Goal: Information Seeking & Learning: Learn about a topic

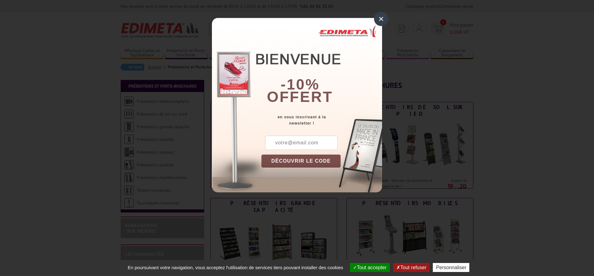
click at [384, 15] on div "×" at bounding box center [381, 19] width 14 height 14
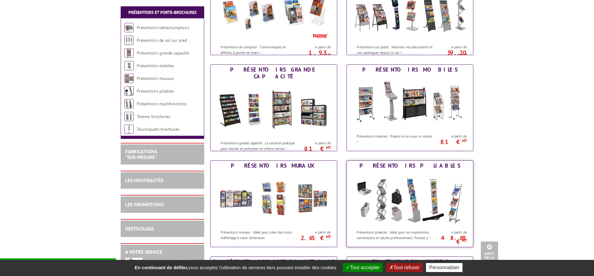
scroll to position [126, 0]
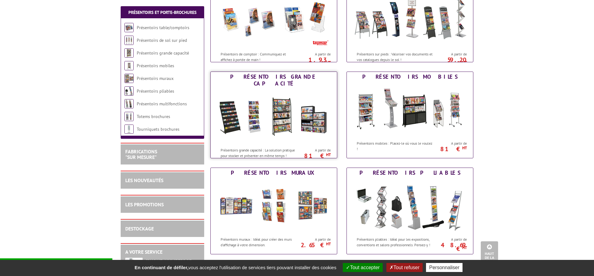
click at [312, 105] on img at bounding box center [274, 117] width 115 height 56
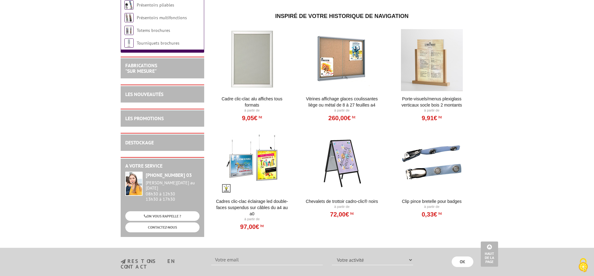
scroll to position [474, 0]
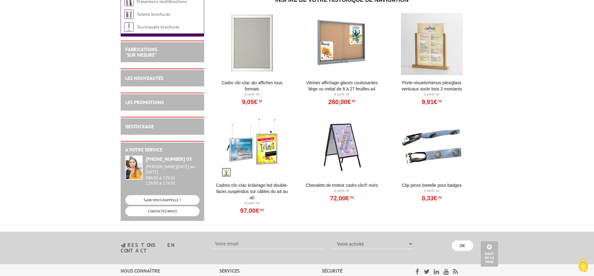
click at [264, 153] on div at bounding box center [252, 146] width 76 height 62
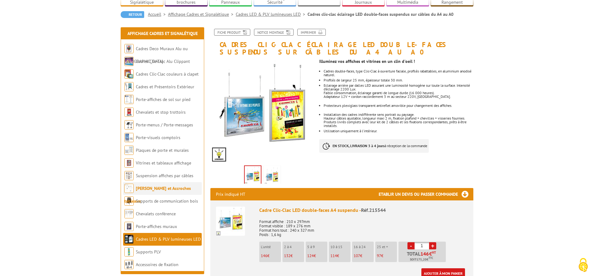
scroll to position [63, 0]
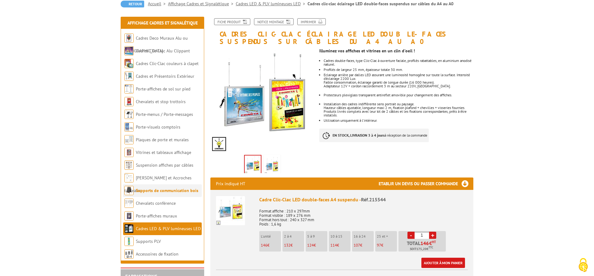
click at [185, 191] on link "Supports de communication bois" at bounding box center [167, 191] width 63 height 6
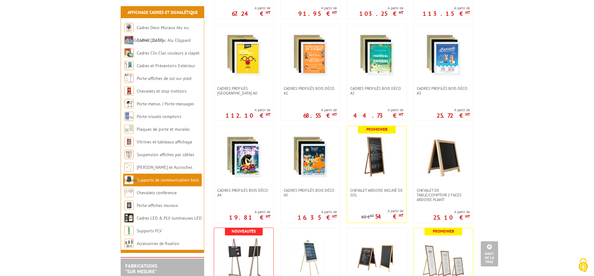
scroll to position [347, 0]
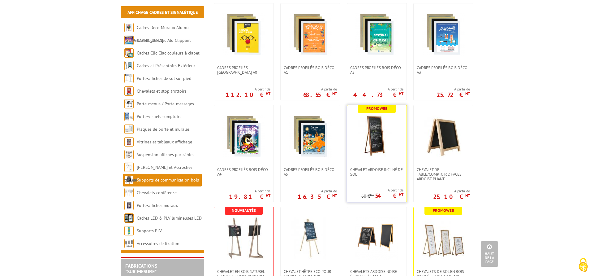
click at [381, 142] on img at bounding box center [376, 136] width 43 height 43
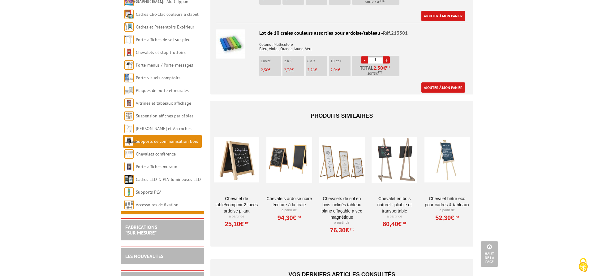
scroll to position [695, 0]
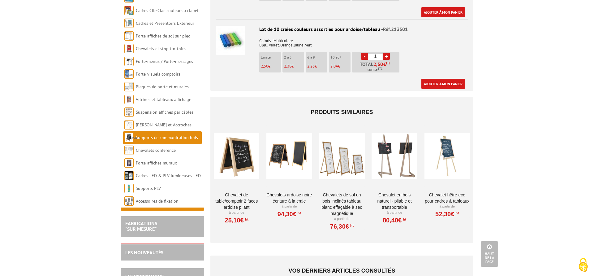
click at [401, 195] on link "Chevalet en bois naturel - Pliable et transportable" at bounding box center [395, 201] width 46 height 19
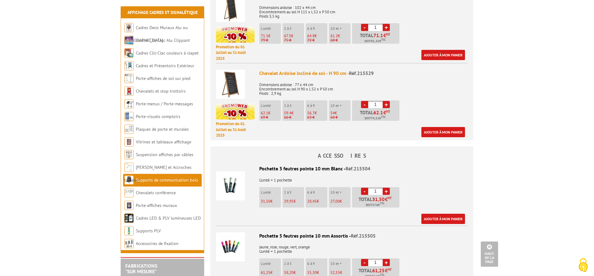
scroll to position [378, 0]
